Goal: Navigation & Orientation: Understand site structure

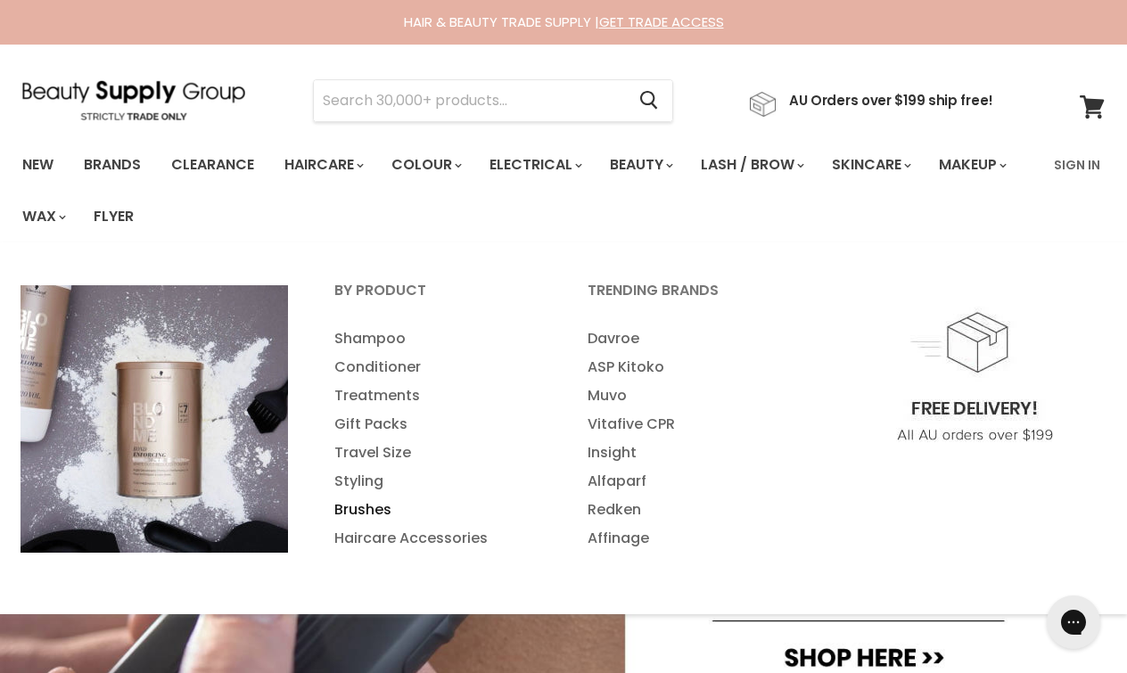
click at [358, 510] on link "Brushes" at bounding box center [437, 510] width 250 height 29
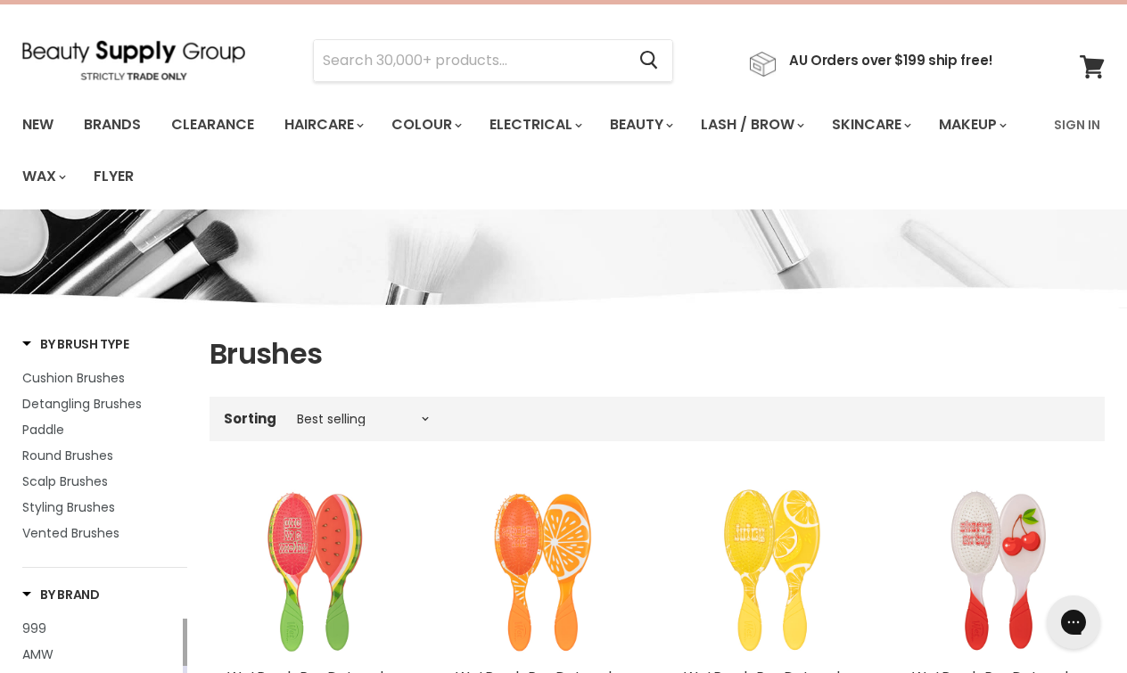
scroll to position [22, 0]
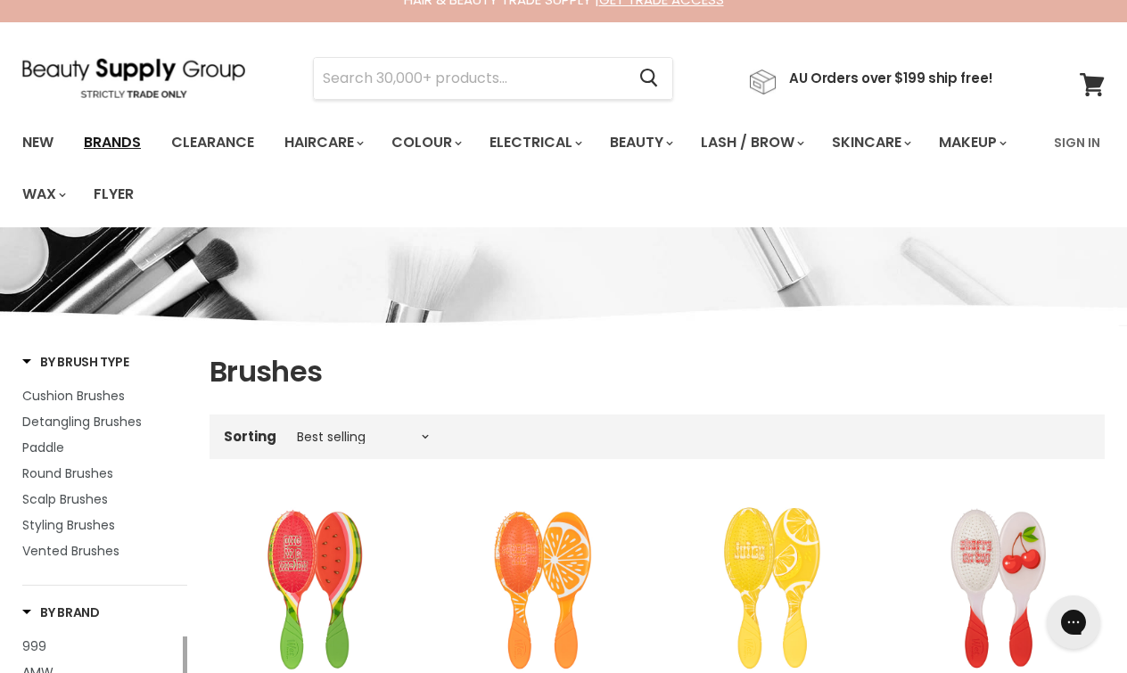
click at [125, 139] on link "Brands" at bounding box center [112, 142] width 84 height 37
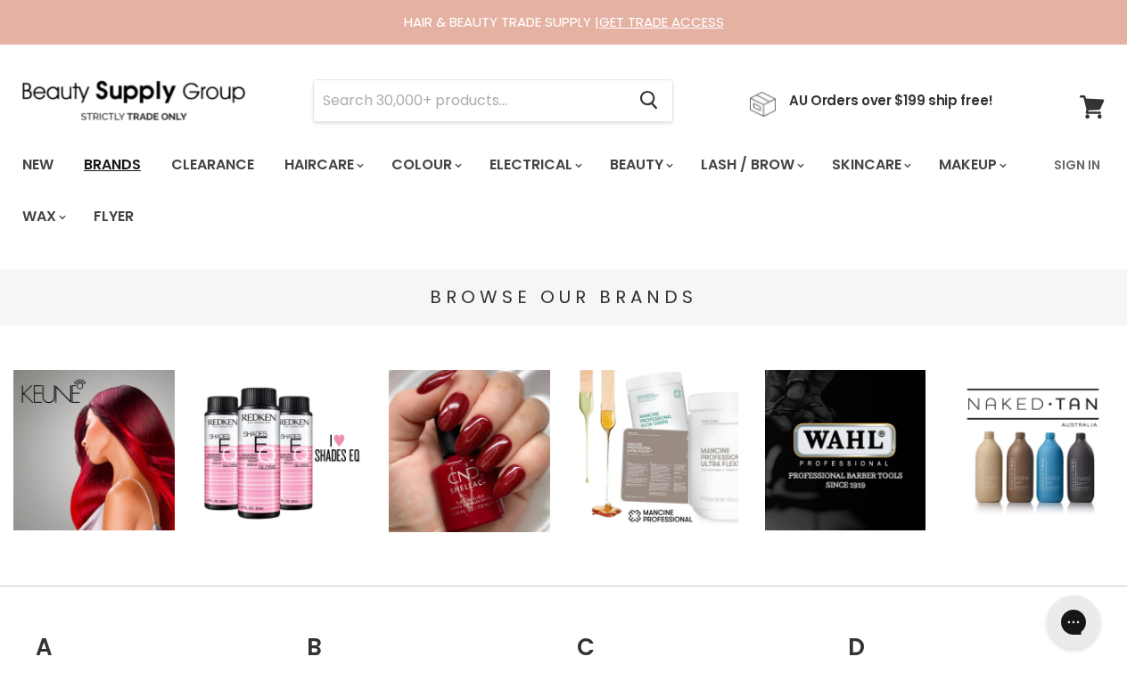
click at [115, 166] on link "Brands" at bounding box center [112, 164] width 84 height 37
